Goal: Leave review/rating

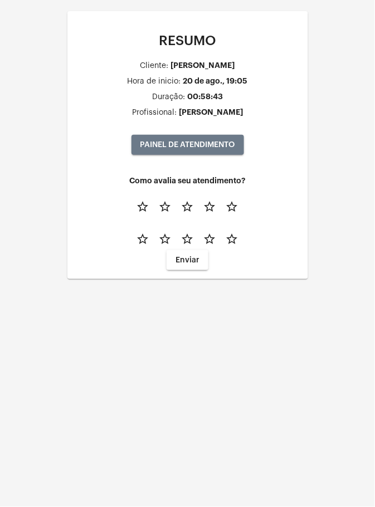
click at [239, 233] on button "star_border" at bounding box center [232, 239] width 22 height 22
click at [233, 203] on mat-icon "star_border" at bounding box center [231, 206] width 13 height 13
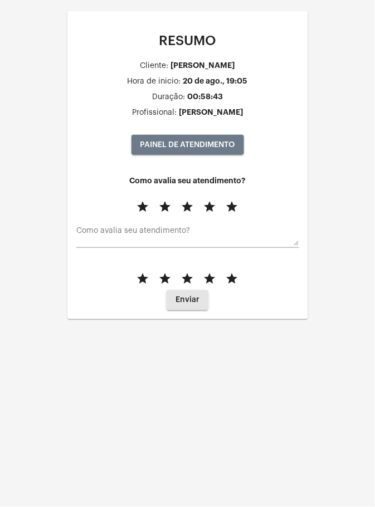
click at [194, 299] on span "Enviar" at bounding box center [187, 300] width 24 height 8
